Goal: Communication & Community: Share content

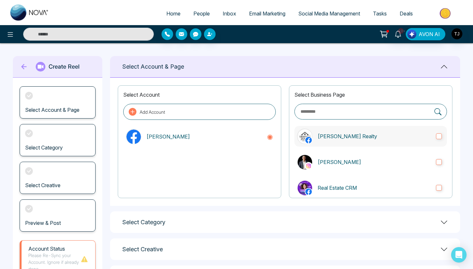
click at [345, 142] on label "[PERSON_NAME] Realty" at bounding box center [370, 136] width 152 height 21
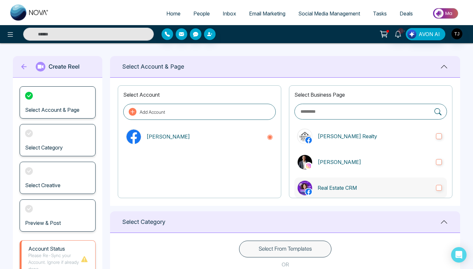
scroll to position [92, 0]
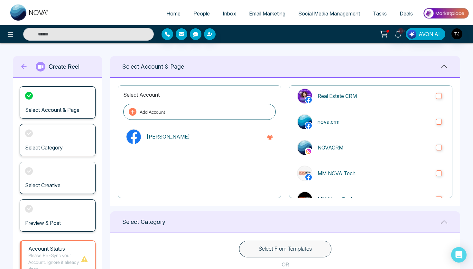
click at [282, 250] on button "Select From Templates" at bounding box center [285, 248] width 92 height 17
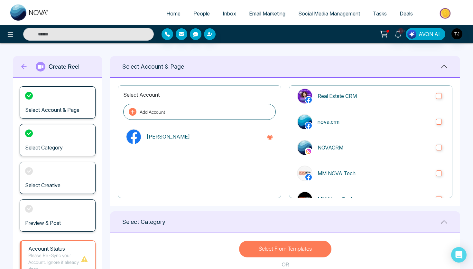
scroll to position [0, 0]
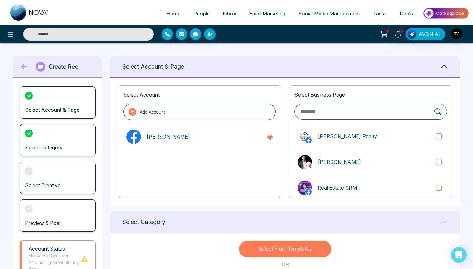
click at [272, 17] on link "Email Marketing" at bounding box center [267, 13] width 49 height 12
